Goal: Understand process/instructions: Learn how to perform a task or action

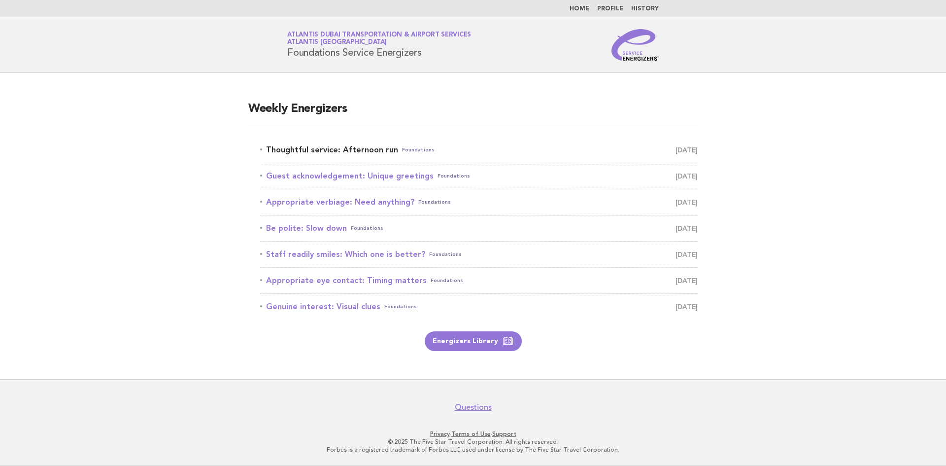
click at [348, 151] on link "Thoughtful service: Afternoon run Foundations October 14" at bounding box center [479, 150] width 438 height 14
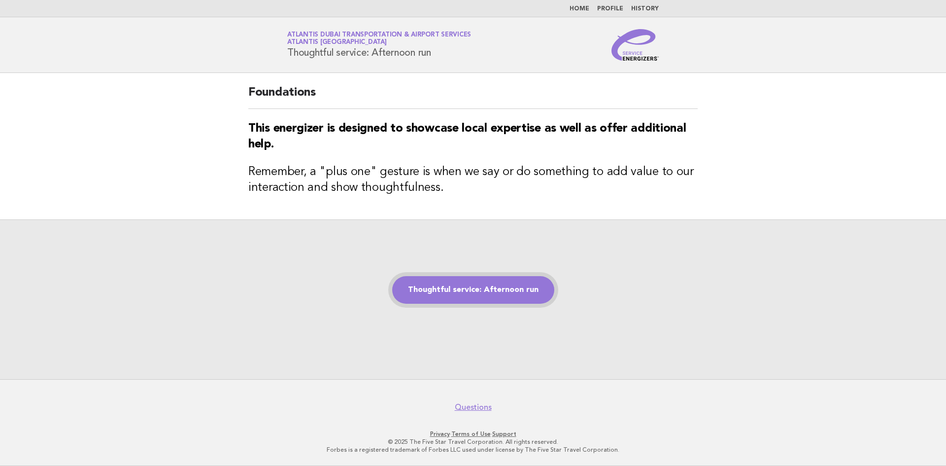
click at [468, 285] on link "Thoughtful service: Afternoon run" at bounding box center [473, 290] width 162 height 28
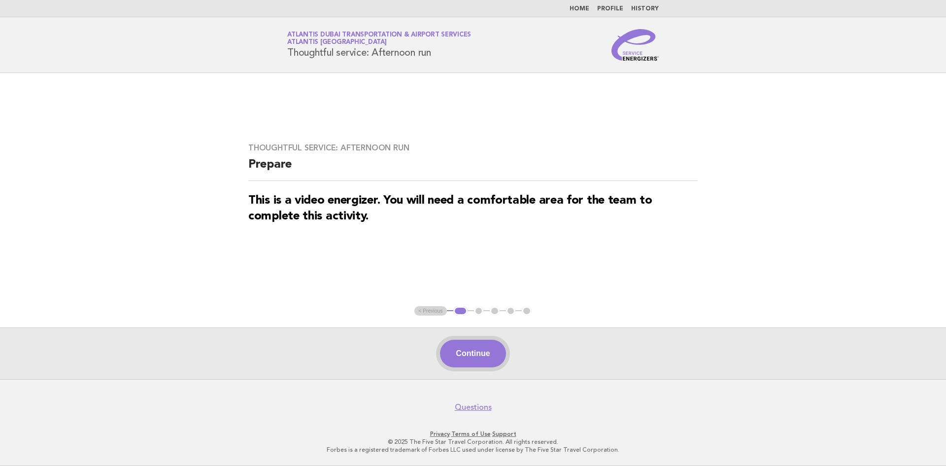
click at [479, 350] on button "Continue" at bounding box center [473, 354] width 66 height 28
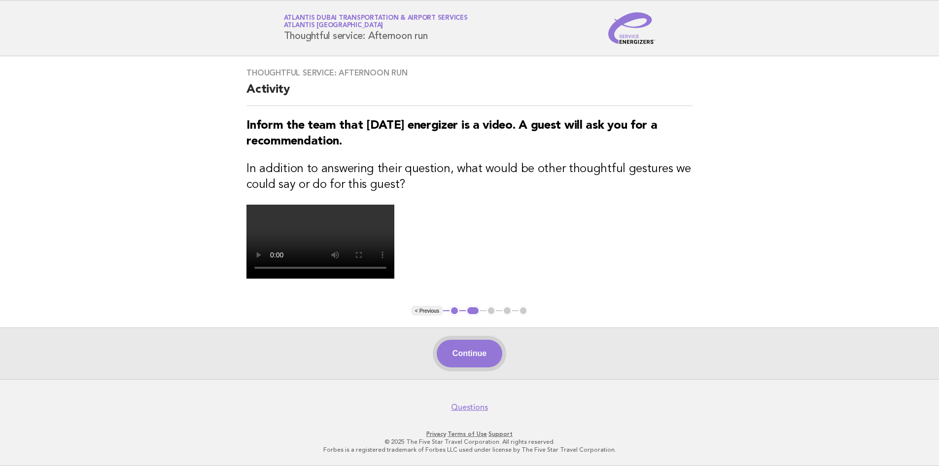
click at [458, 348] on button "Continue" at bounding box center [470, 354] width 66 height 28
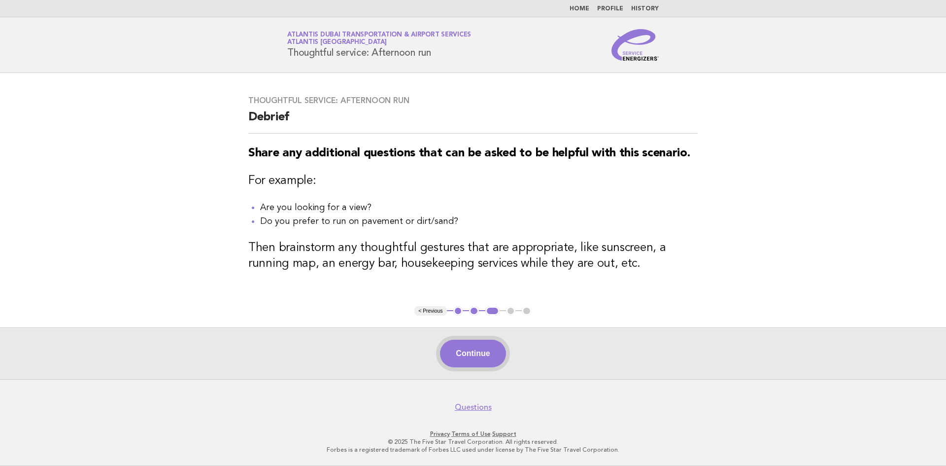
click at [461, 353] on button "Continue" at bounding box center [473, 354] width 66 height 28
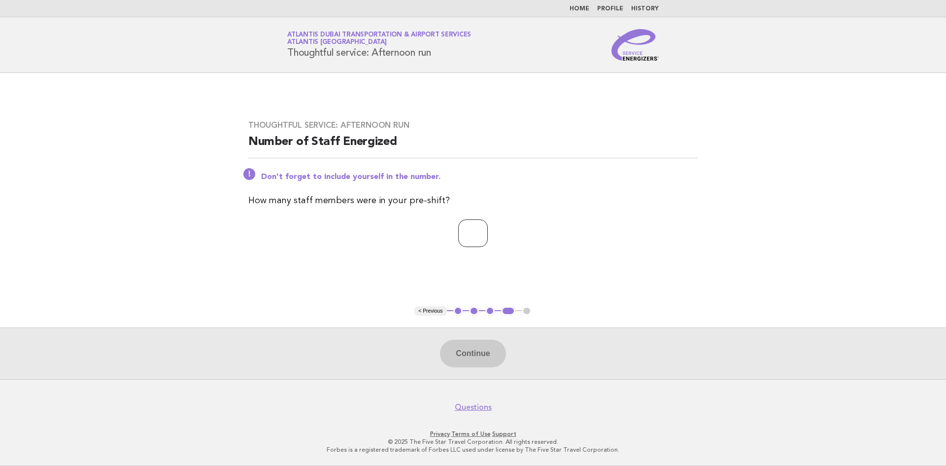
click at [458, 223] on input "number" at bounding box center [473, 233] width 30 height 28
type input "*"
click at [475, 360] on button "Continue" at bounding box center [473, 354] width 66 height 28
